Goal: Task Accomplishment & Management: Manage account settings

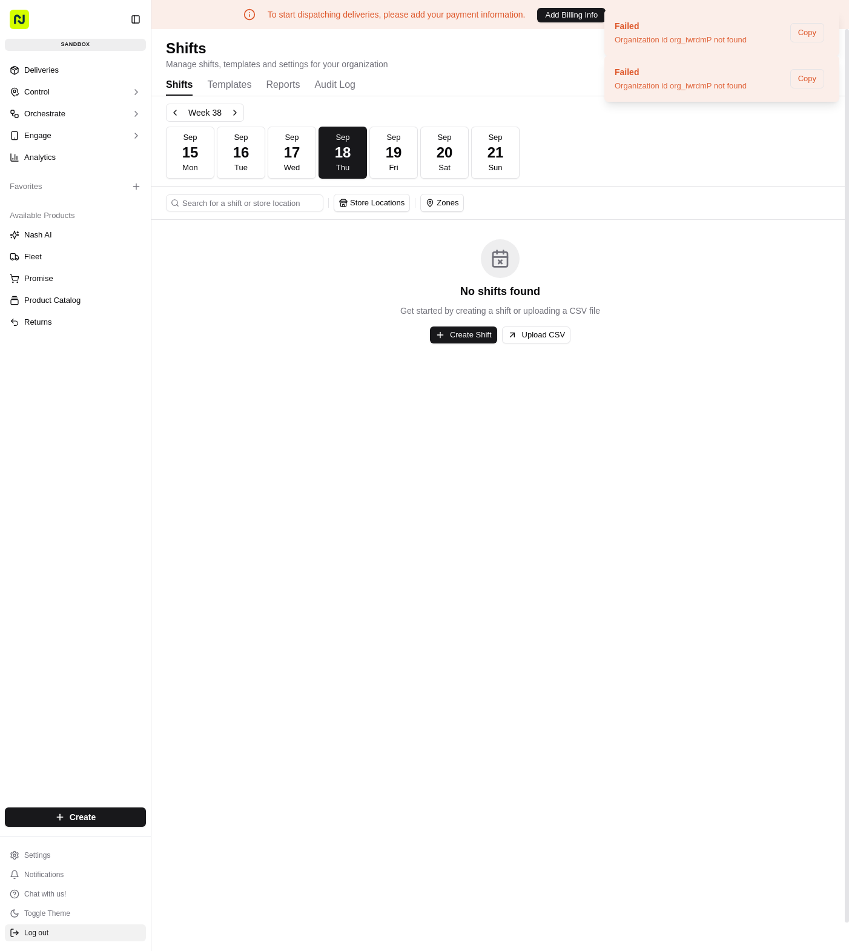
click at [35, 929] on span "Log out" at bounding box center [36, 933] width 24 height 10
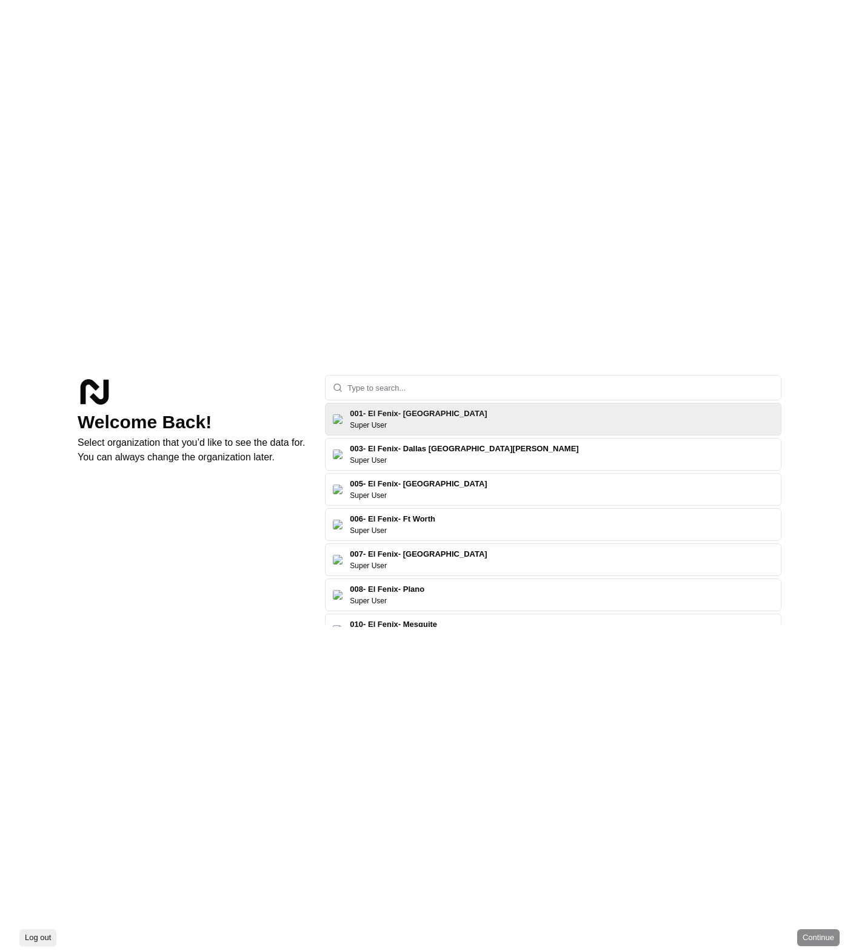
click at [453, 373] on div "Welcome Back! Select organization that you’d like to see the data for. You can …" at bounding box center [429, 462] width 859 height 925
click at [457, 382] on input "text" at bounding box center [560, 388] width 426 height 24
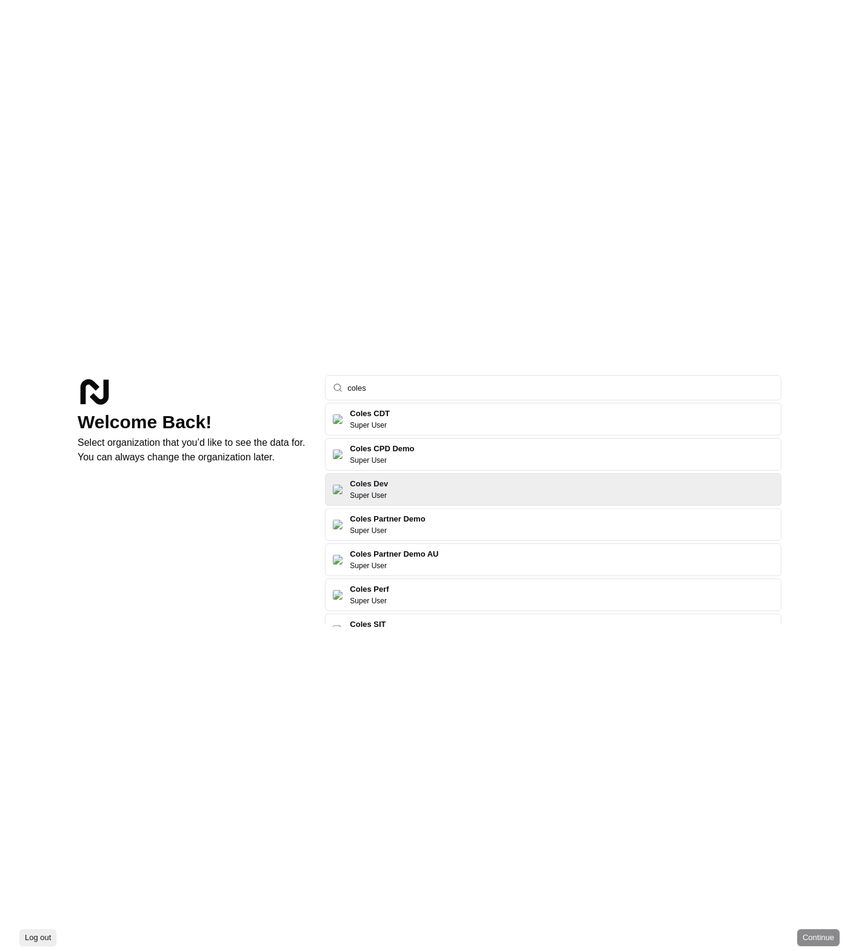
type input "coles"
click button "Continue" at bounding box center [818, 937] width 42 height 17
